Goal: Task Accomplishment & Management: Manage account settings

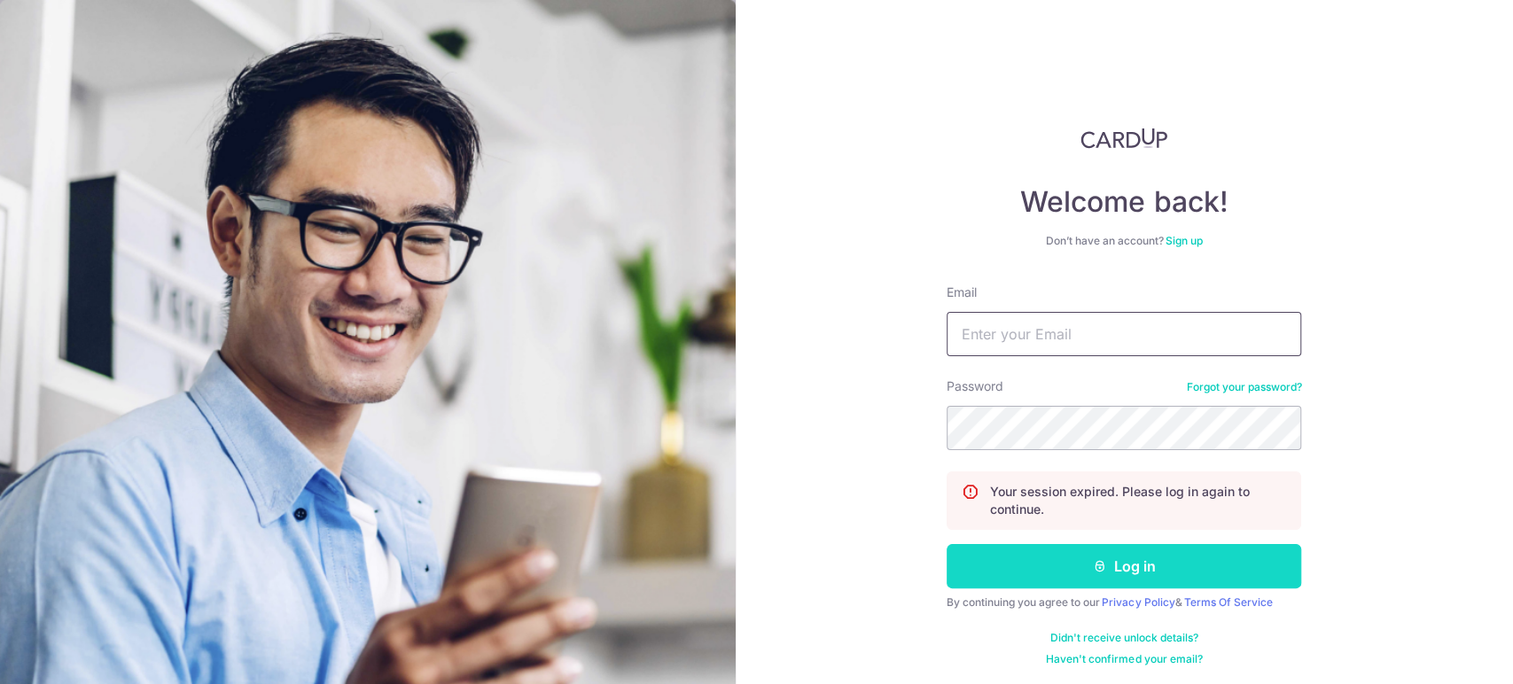
type input "[EMAIL_ADDRESS][DOMAIN_NAME]"
click at [1093, 573] on icon "submit" at bounding box center [1100, 566] width 14 height 14
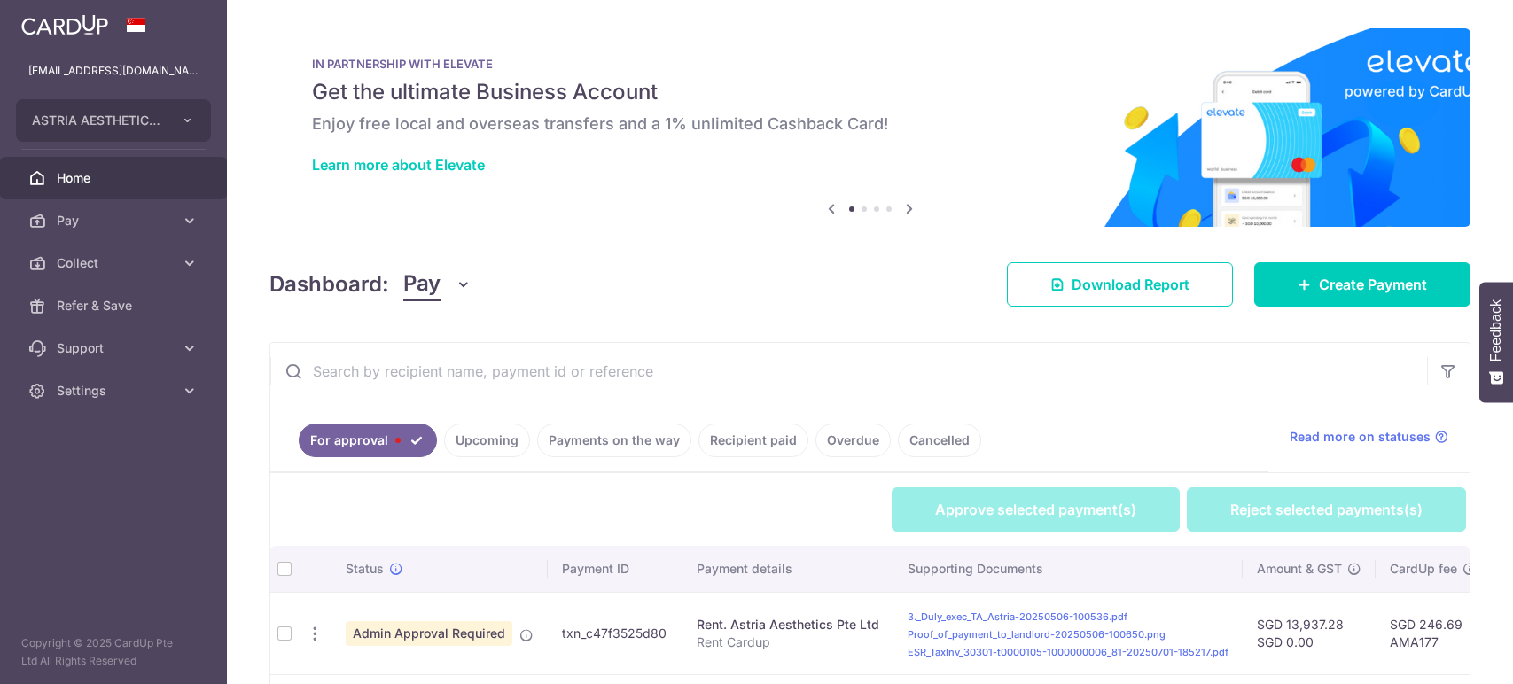
click at [433, 242] on div "× Pause Schedule Pause all future payments in this series Pause just this one p…" at bounding box center [870, 342] width 1286 height 684
click at [435, 278] on span "Pay" at bounding box center [421, 285] width 37 height 34
click at [457, 374] on link "Collect" at bounding box center [496, 376] width 184 height 43
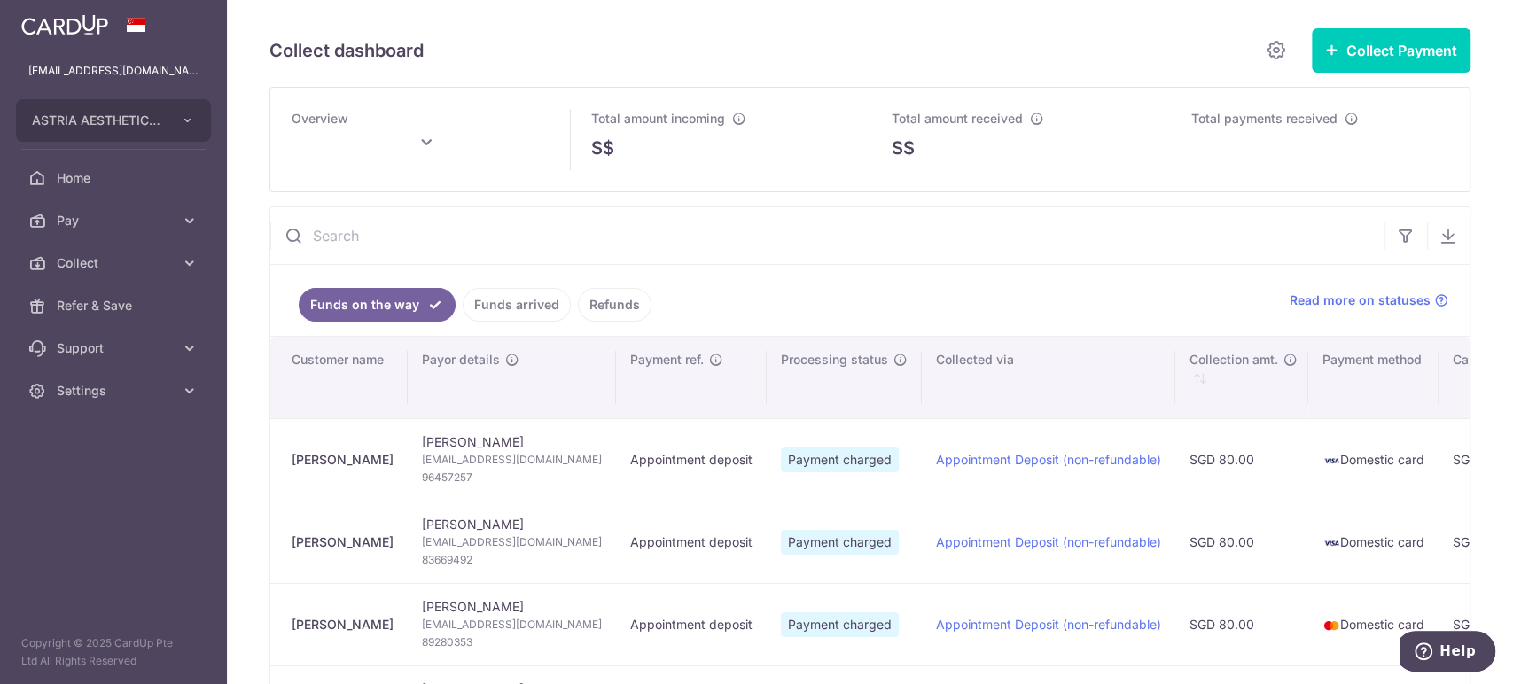
drag, startPoint x: 362, startPoint y: 461, endPoint x: 294, endPoint y: 462, distance: 67.4
click at [294, 462] on div "[PERSON_NAME]" at bounding box center [343, 460] width 102 height 18
copy div "[PERSON_NAME]"
type input "[DATE]"
click at [453, 478] on span "96457257" at bounding box center [512, 478] width 180 height 18
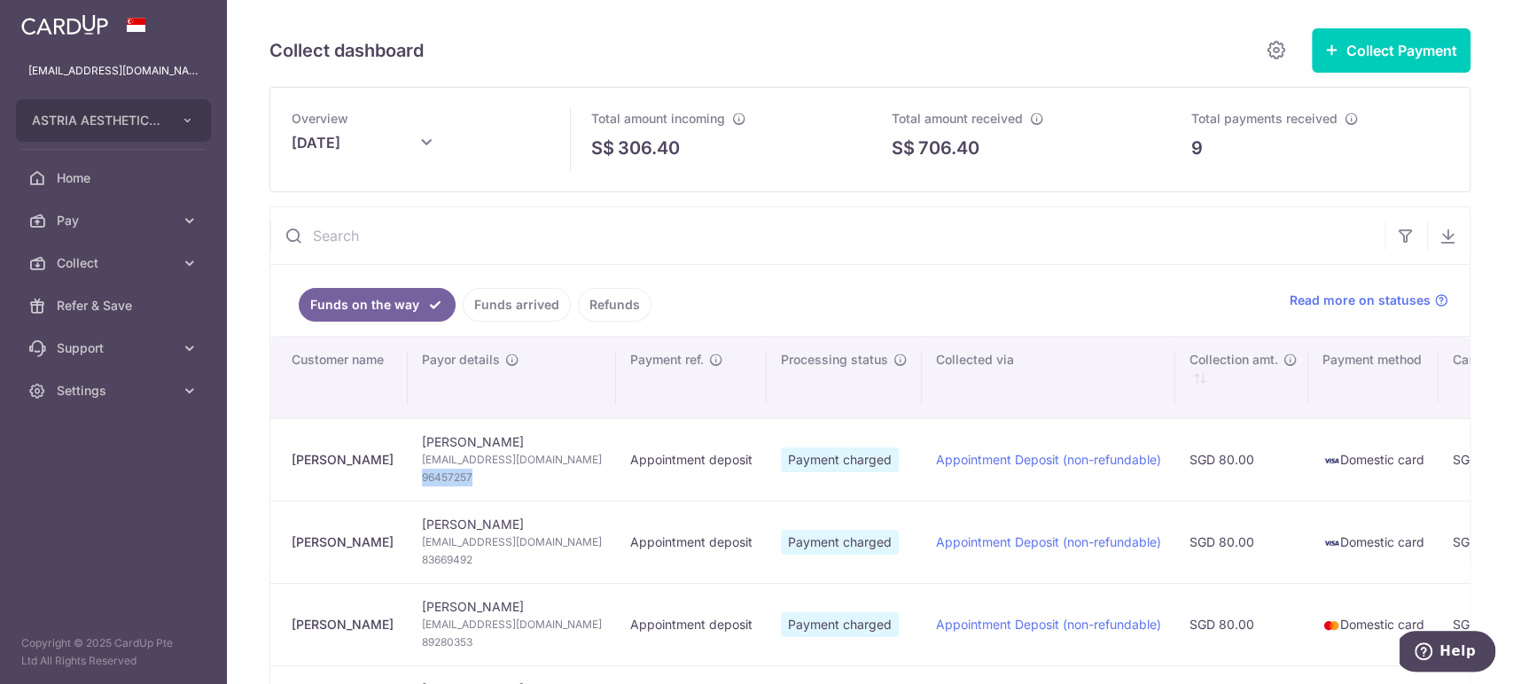
click at [453, 478] on span "96457257" at bounding box center [512, 478] width 180 height 18
copy span "96457257"
click at [521, 457] on span "[EMAIL_ADDRESS][DOMAIN_NAME]" at bounding box center [512, 460] width 180 height 18
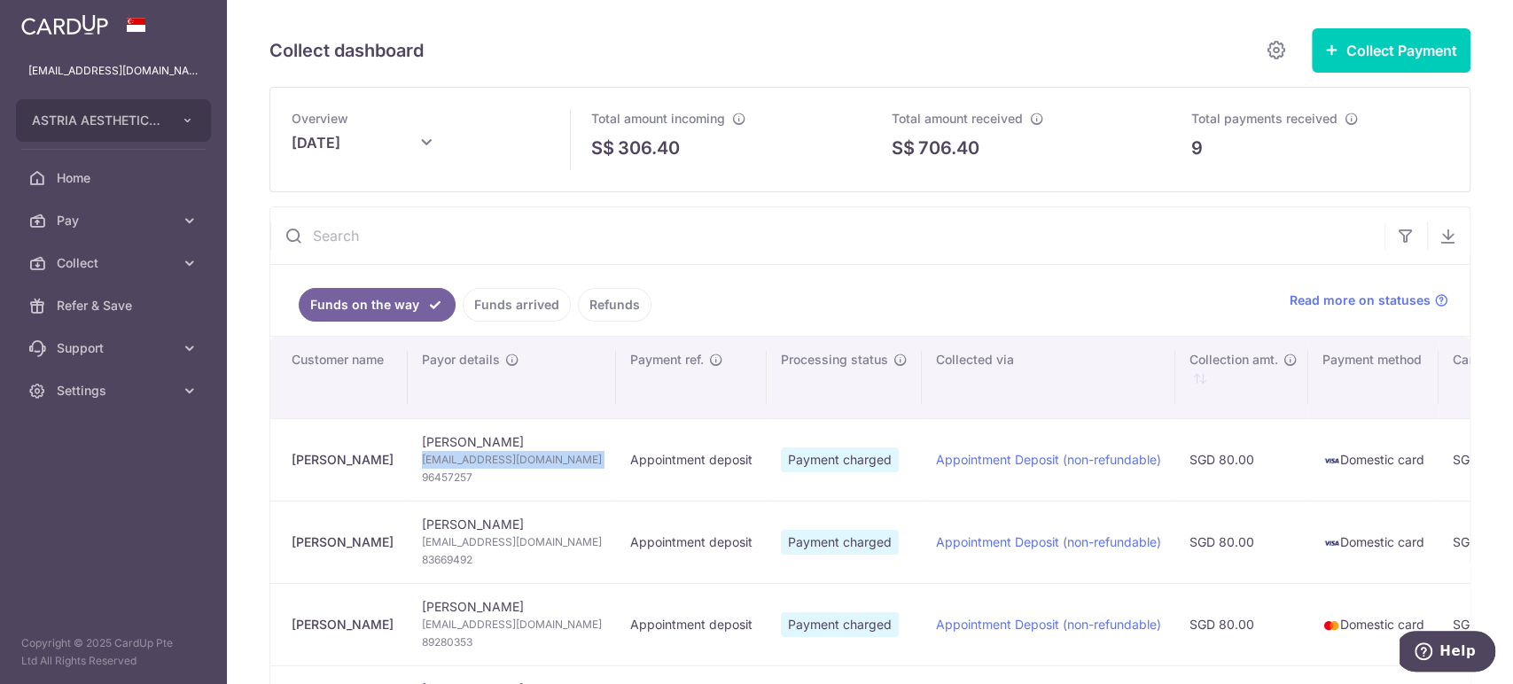
copy td "[EMAIL_ADDRESS][DOMAIN_NAME]"
